Goal: Task Accomplishment & Management: Manage account settings

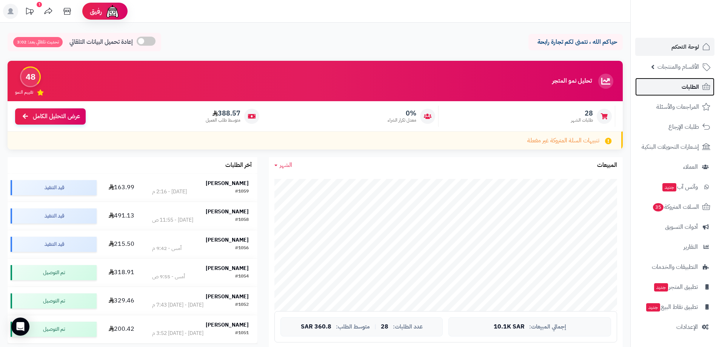
click at [696, 86] on span "الطلبات" at bounding box center [690, 87] width 17 height 11
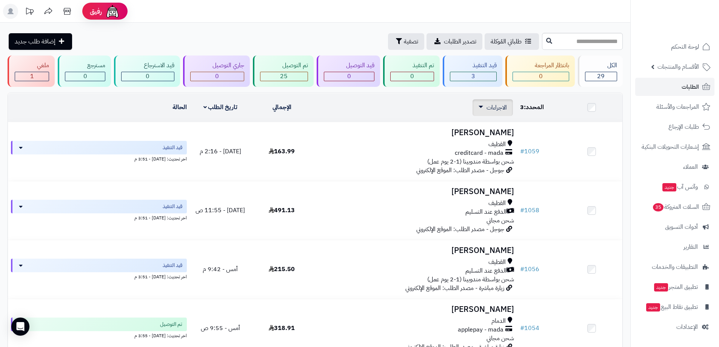
click at [479, 109] on link "الاجراءات" at bounding box center [493, 107] width 28 height 9
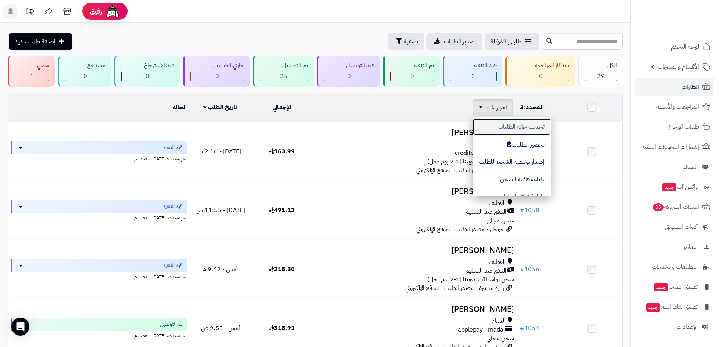
click at [485, 121] on button "تحديث حالة الطلبات" at bounding box center [512, 126] width 79 height 17
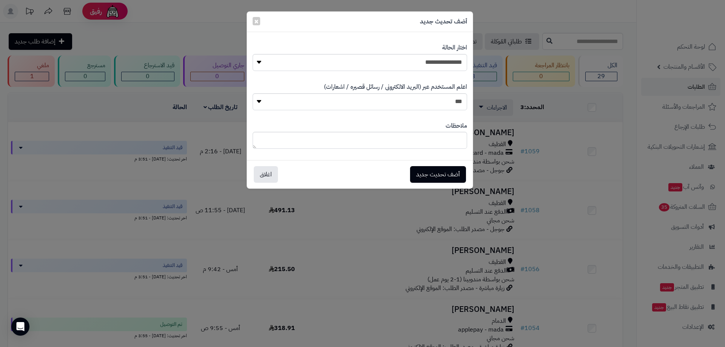
click at [250, 22] on div "أضف تحديث جديد ×" at bounding box center [360, 22] width 226 height 20
click at [253, 22] on button "×" at bounding box center [257, 21] width 8 height 8
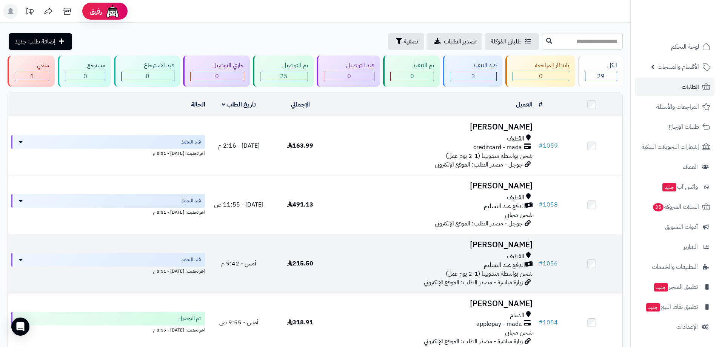
click at [447, 262] on div "الدفع عند التسليم" at bounding box center [433, 265] width 199 height 9
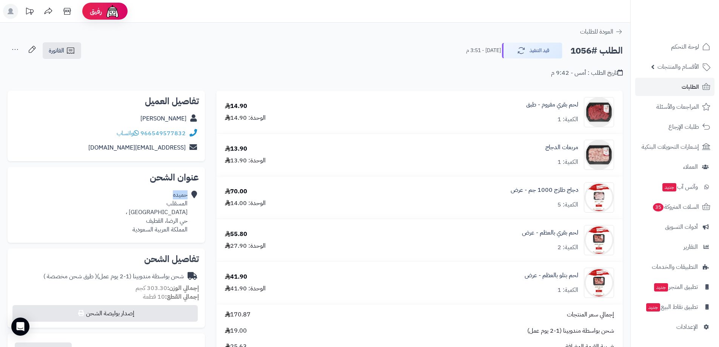
drag, startPoint x: 162, startPoint y: 193, endPoint x: 187, endPoint y: 198, distance: 25.1
click at [187, 198] on div "حميده المسقلب شارع التسامح ، حي الرضا، القطيف المملكة العربية السعودية" at bounding box center [157, 212] width 62 height 43
click at [129, 198] on div "حميده المسقلب شارع التسامح ، حي الرضا، القطيف المملكة العربية السعودية" at bounding box center [106, 212] width 185 height 49
drag, startPoint x: 133, startPoint y: 149, endPoint x: 184, endPoint y: 148, distance: 51.7
click at [184, 148] on div "hamodty007@gmail.com" at bounding box center [106, 147] width 185 height 15
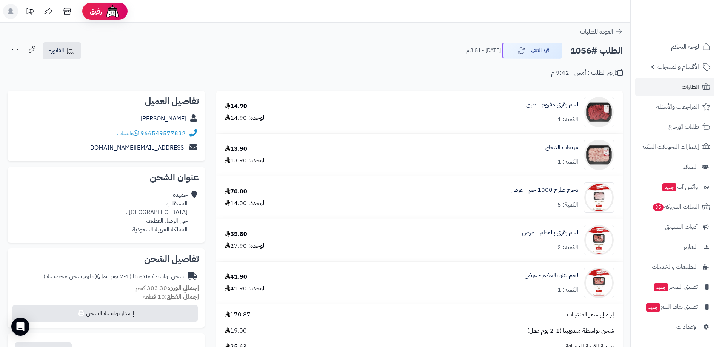
click at [126, 177] on h2 "عنوان الشحن" at bounding box center [106, 177] width 185 height 9
drag, startPoint x: 142, startPoint y: 177, endPoint x: 203, endPoint y: 177, distance: 60.8
click at [203, 177] on div "عنوان الشحن حميده المسقلب شارع التسامح ، حي الرضا، القطيف المملكة العربية السعو…" at bounding box center [106, 205] width 197 height 76
drag, startPoint x: 87, startPoint y: 190, endPoint x: 97, endPoint y: 191, distance: 10.3
click at [90, 191] on div "حميده المسقلب شارع التسامح ، حي الرضا، القطيف المملكة العربية السعودية" at bounding box center [106, 212] width 185 height 49
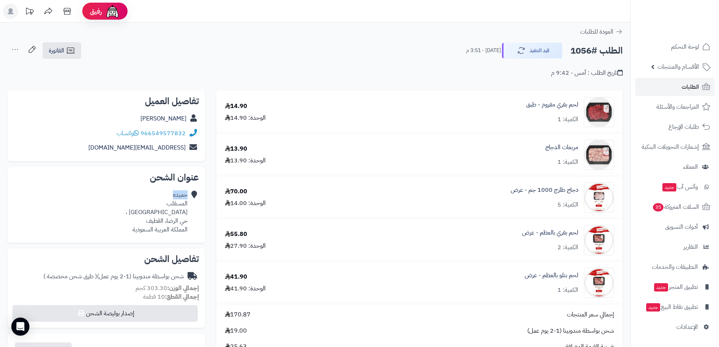
drag, startPoint x: 169, startPoint y: 192, endPoint x: 192, endPoint y: 196, distance: 22.7
click at [191, 196] on div "حميده المسقلب شارع التسامح ، حي الرضا، القطيف المملكة العربية السعودية" at bounding box center [106, 212] width 185 height 49
click at [141, 192] on div "حميده المسقلب شارع التسامح ، حي الرضا، القطيف المملكة العربية السعودية" at bounding box center [157, 212] width 62 height 43
drag, startPoint x: 157, startPoint y: 202, endPoint x: 192, endPoint y: 206, distance: 35.4
click at [191, 206] on div "حميده المسقلب شارع التسامح ، حي الرضا، القطيف المملكة العربية السعودية" at bounding box center [106, 212] width 185 height 49
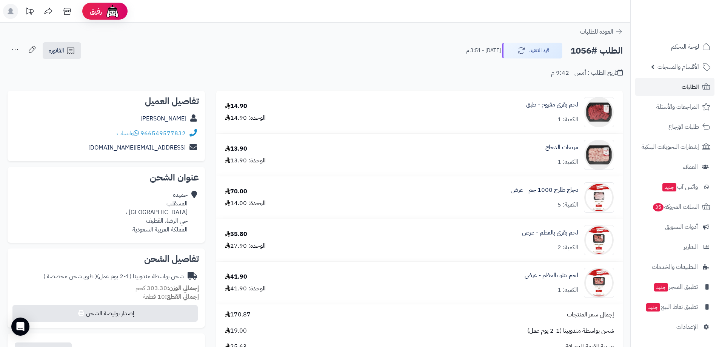
click at [132, 202] on div "حميده المسقلب شارع التسامح ، حي الرضا، القطيف المملكة العربية السعودية" at bounding box center [106, 212] width 185 height 49
click at [680, 95] on link "الطلبات" at bounding box center [674, 87] width 79 height 18
click at [679, 85] on link "الطلبات" at bounding box center [674, 87] width 79 height 18
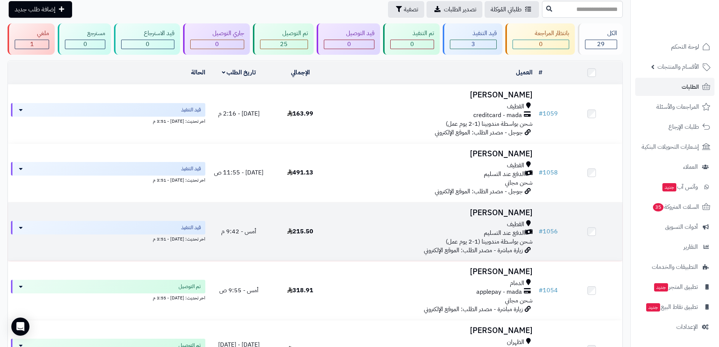
scroll to position [75, 0]
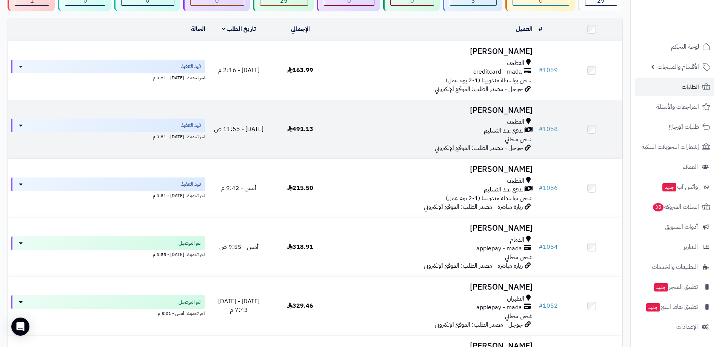
click at [409, 125] on div "القطيف" at bounding box center [433, 122] width 199 height 9
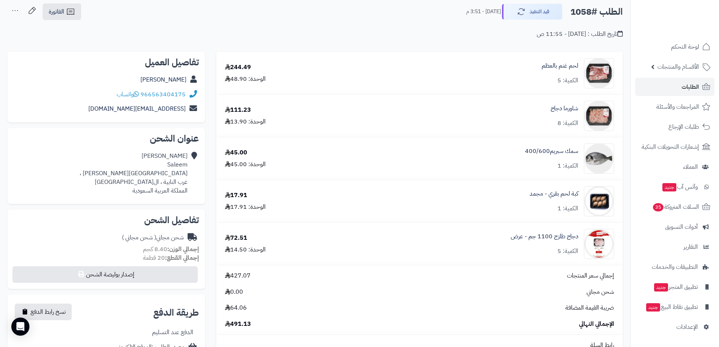
scroll to position [38, 0]
click at [692, 87] on span "الطلبات" at bounding box center [690, 87] width 17 height 11
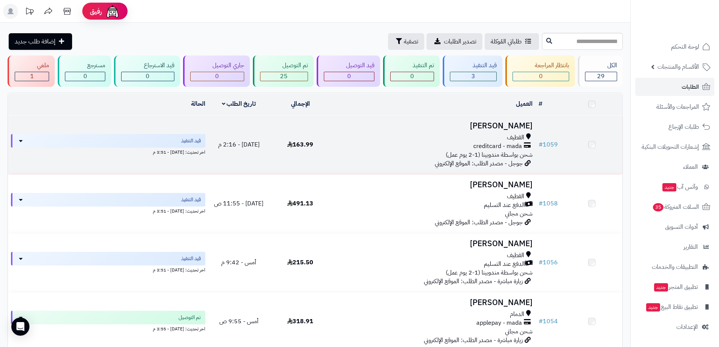
click at [488, 137] on div "القطيف" at bounding box center [433, 137] width 199 height 9
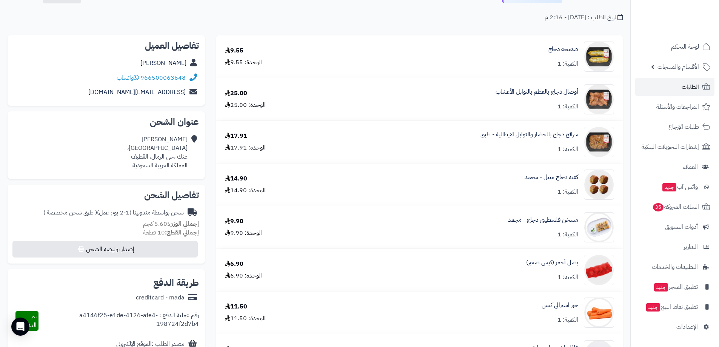
scroll to position [38, 0]
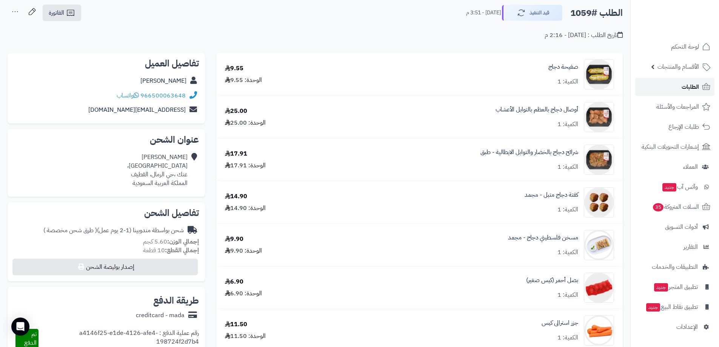
click at [692, 90] on span "الطلبات" at bounding box center [690, 87] width 17 height 11
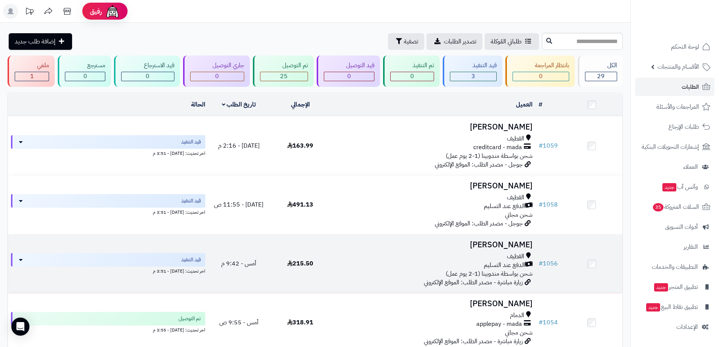
click at [407, 265] on div "الدفع عند التسليم" at bounding box center [433, 265] width 199 height 9
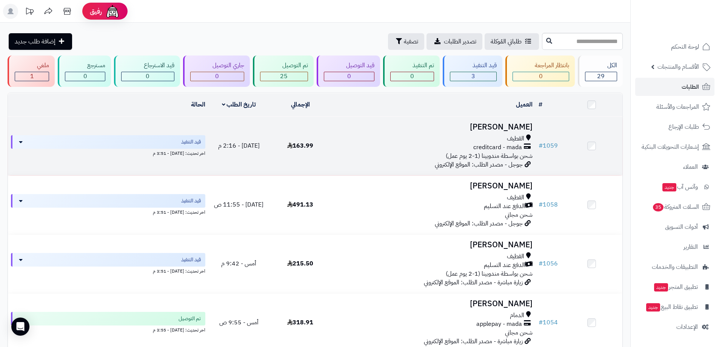
click at [512, 148] on span "creditcard - mada" at bounding box center [497, 147] width 49 height 9
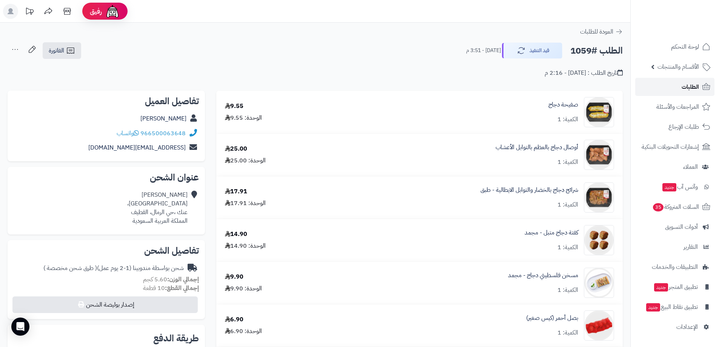
click at [693, 87] on span "الطلبات" at bounding box center [690, 87] width 17 height 11
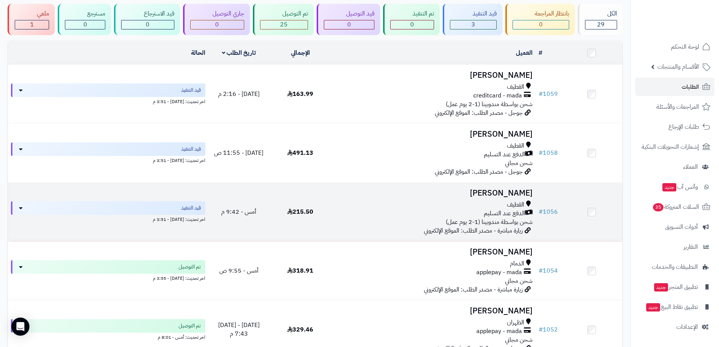
scroll to position [38, 0]
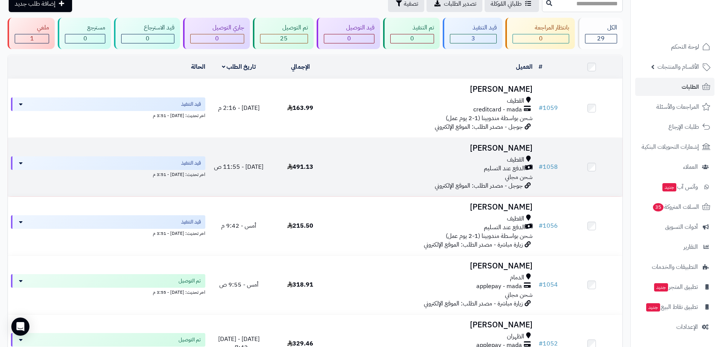
click at [318, 160] on td "491.13" at bounding box center [301, 167] width 62 height 59
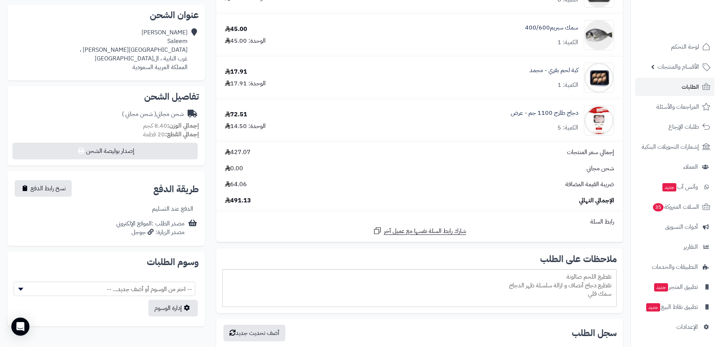
scroll to position [166, 0]
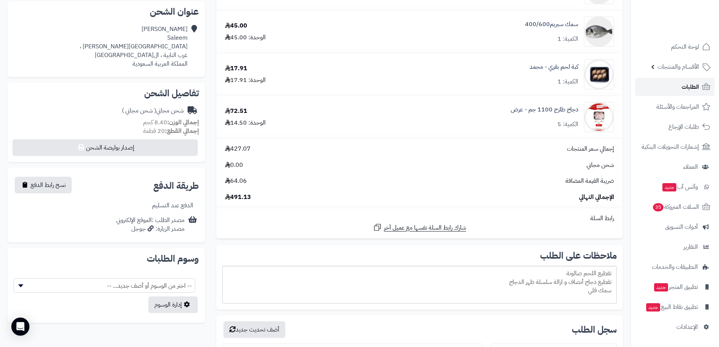
click at [693, 90] on span "الطلبات" at bounding box center [690, 87] width 17 height 11
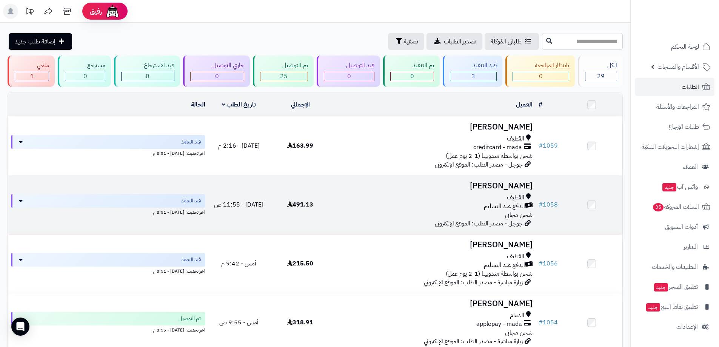
click at [496, 196] on div "القطيف" at bounding box center [433, 197] width 199 height 9
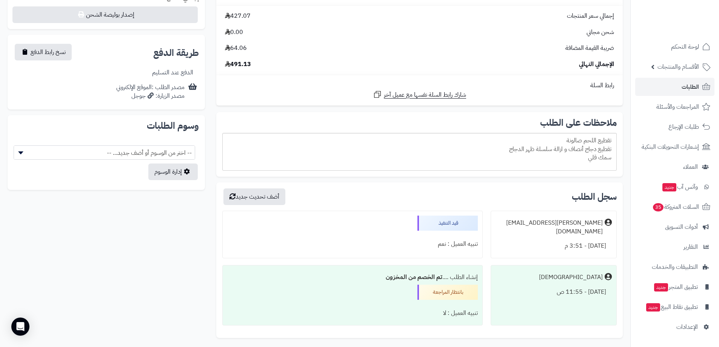
scroll to position [354, 0]
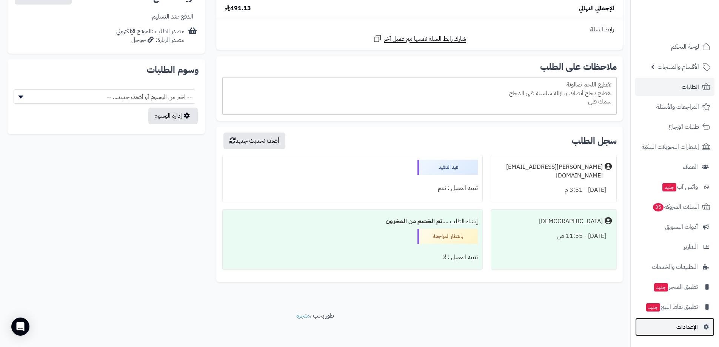
click at [689, 327] on span "الإعدادات" at bounding box center [687, 327] width 22 height 11
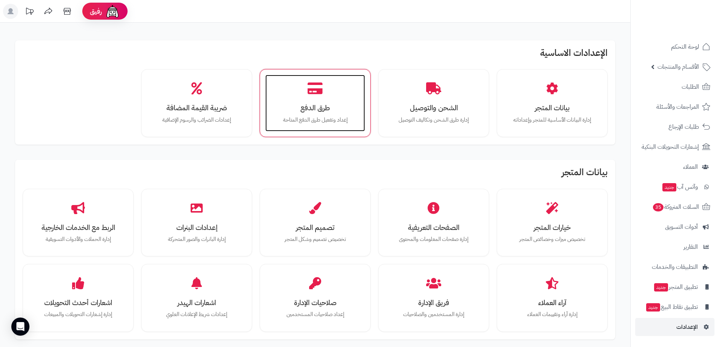
click at [320, 106] on h3 "طرق الدفع" at bounding box center [315, 108] width 85 height 8
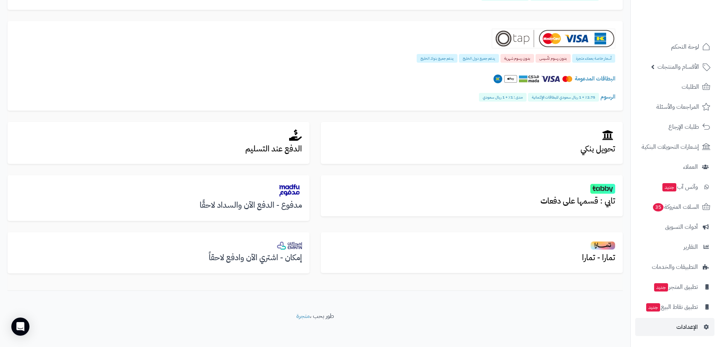
scroll to position [161, 0]
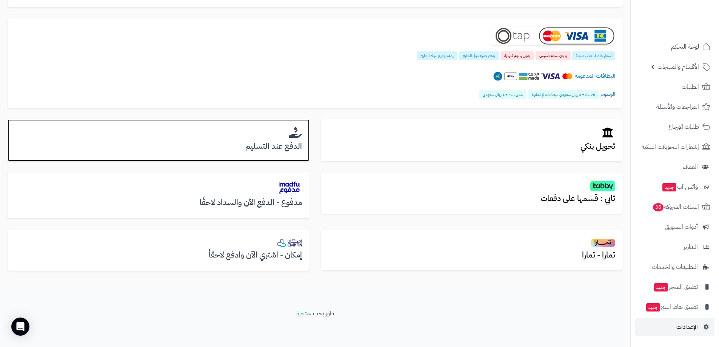
click at [283, 142] on h3 "الدفع عند التسليم" at bounding box center [158, 146] width 287 height 9
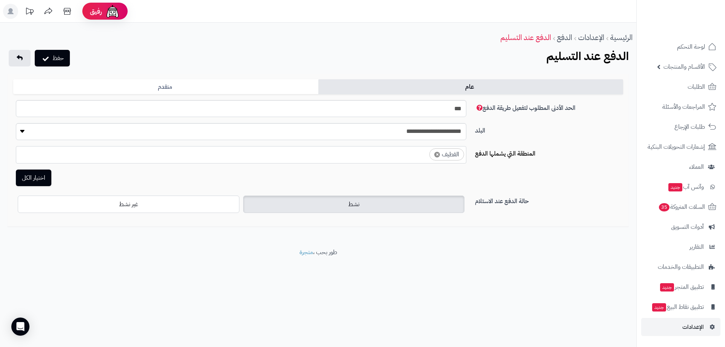
select select "***"
click at [195, 205] on label "غير نشط" at bounding box center [129, 204] width 222 height 17
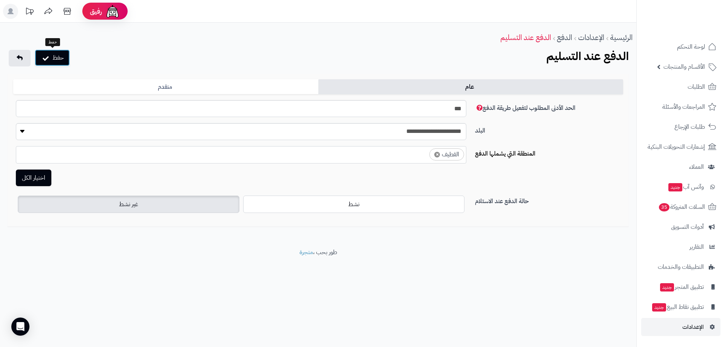
click at [51, 57] on button "حفظ" at bounding box center [52, 57] width 35 height 17
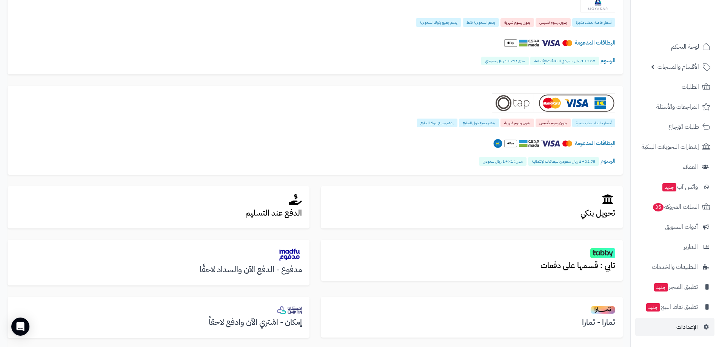
scroll to position [186, 0]
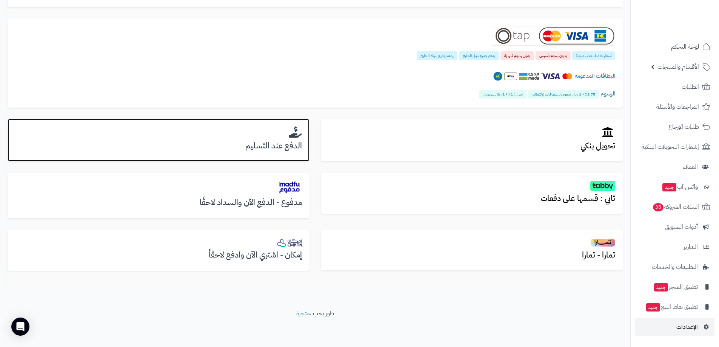
click at [247, 129] on h2 at bounding box center [158, 132] width 287 height 12
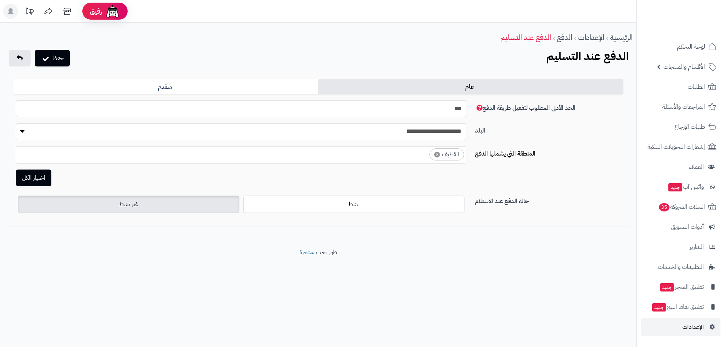
select select "***"
click at [63, 56] on button "حفظ" at bounding box center [52, 57] width 35 height 17
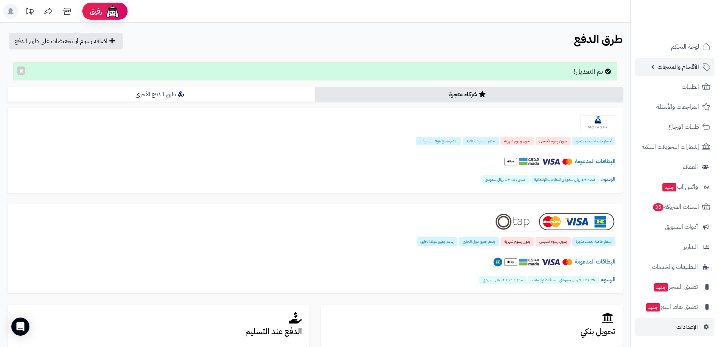
click at [665, 63] on span "الأقسام والمنتجات" at bounding box center [679, 67] width 42 height 11
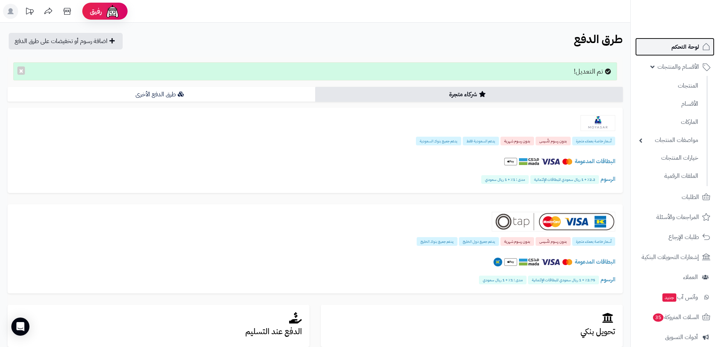
click at [684, 46] on span "لوحة التحكم" at bounding box center [686, 47] width 28 height 11
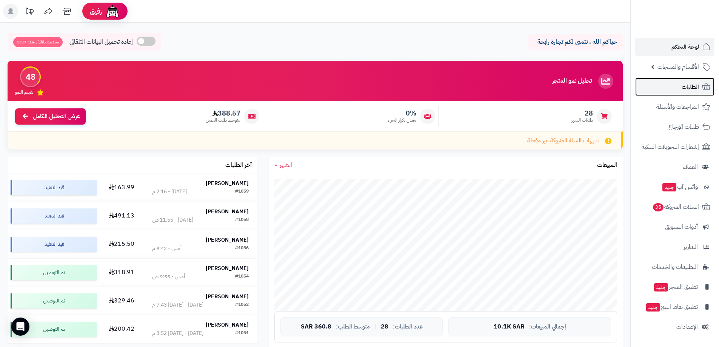
click at [698, 85] on span "الطلبات" at bounding box center [690, 87] width 17 height 11
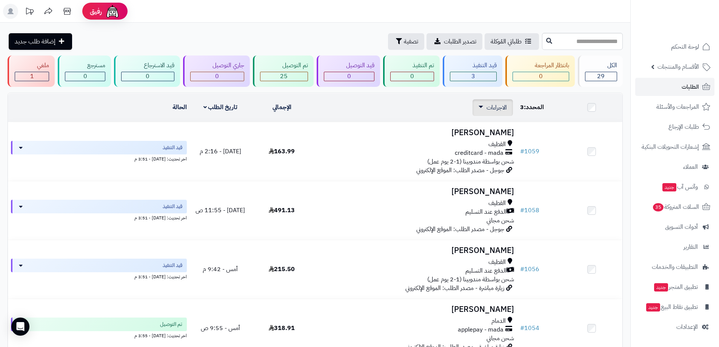
click at [487, 106] on span "الاجراءات" at bounding box center [497, 107] width 20 height 9
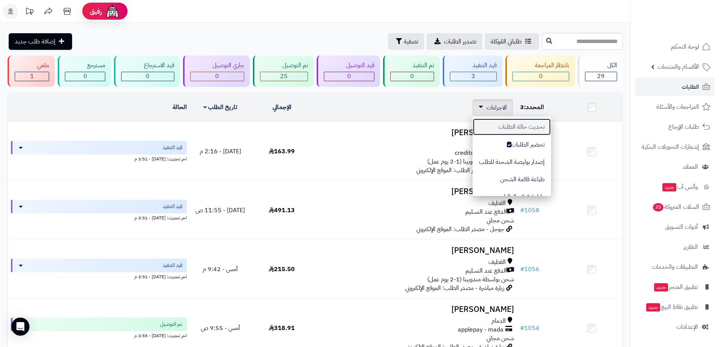
click at [523, 128] on button "تحديث حالة الطلبات" at bounding box center [512, 126] width 79 height 17
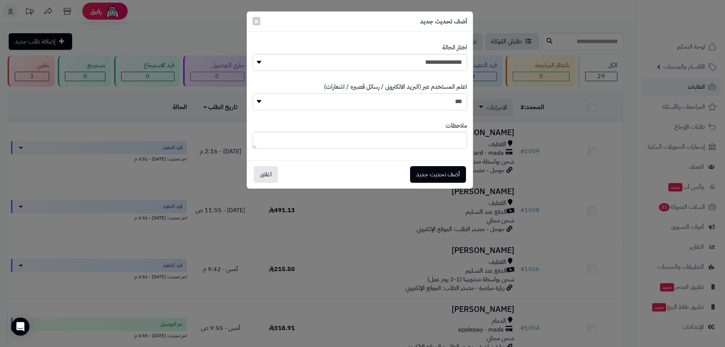
click at [438, 103] on select "*** **" at bounding box center [360, 101] width 214 height 17
select select "*"
click at [253, 93] on select "*** **" at bounding box center [360, 101] width 214 height 17
click at [441, 59] on select "**********" at bounding box center [360, 62] width 214 height 17
select select "**"
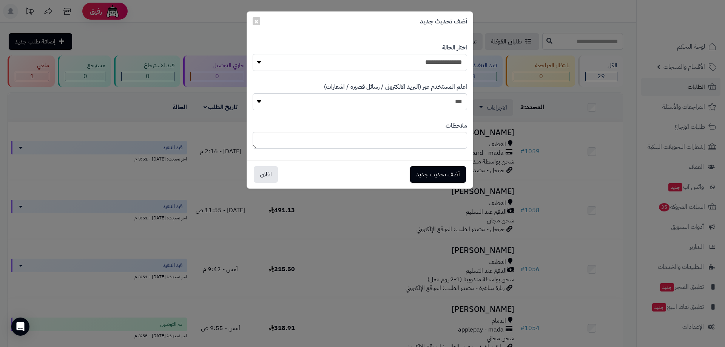
click at [253, 54] on select "**********" at bounding box center [360, 62] width 214 height 17
click at [439, 175] on button "أضف تحديث جديد" at bounding box center [438, 174] width 56 height 17
